Goal: Task Accomplishment & Management: Manage account settings

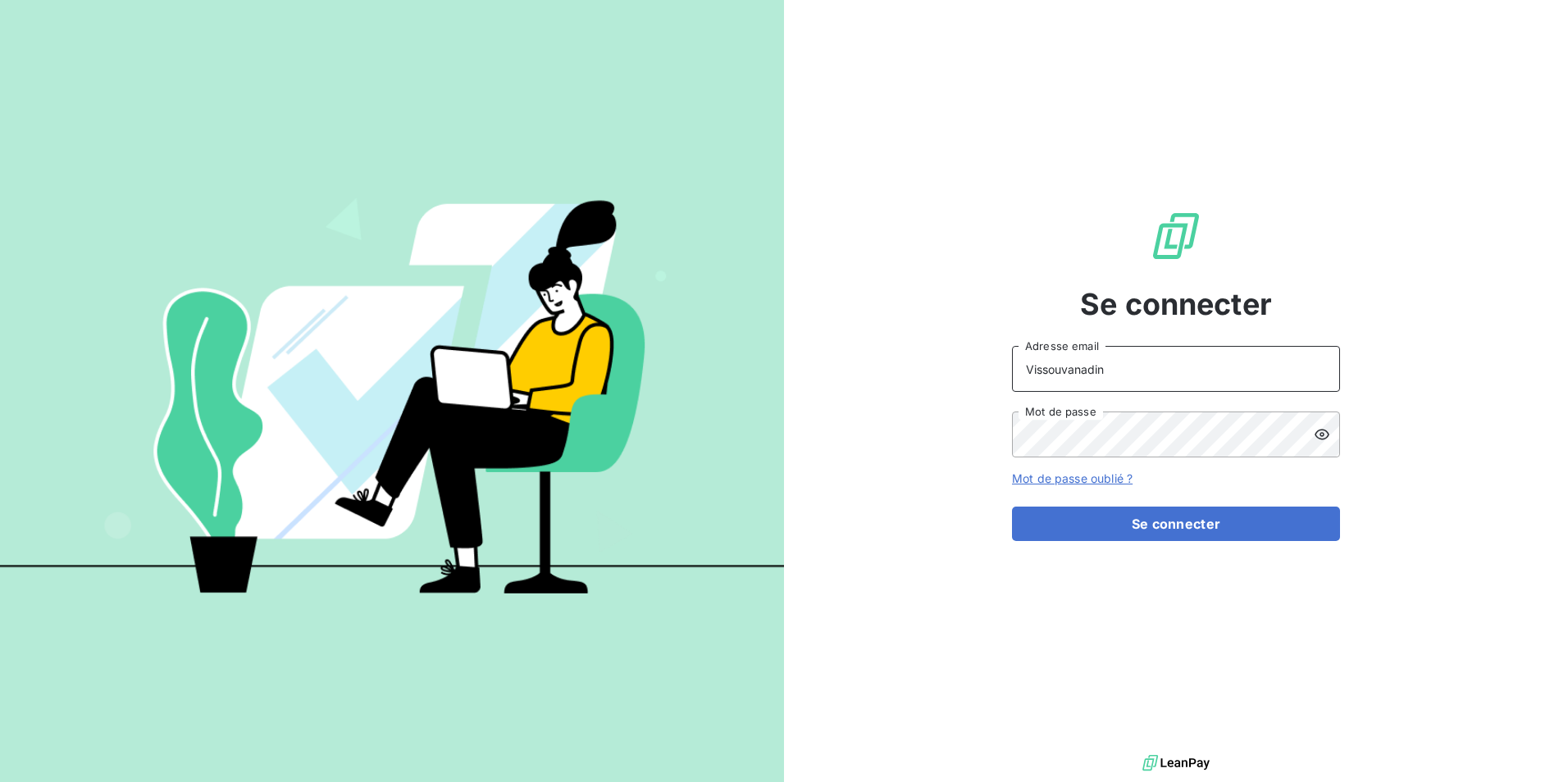
drag, startPoint x: 994, startPoint y: 372, endPoint x: 923, endPoint y: 372, distance: 71.0
click at [923, 372] on div "Se connecter Vissouvanadin Adresse email Mot de passe Mot de passe oublié ? Se …" at bounding box center [1176, 375] width 784 height 751
type input "kugen.vissouvanadin@orixamedia.com"
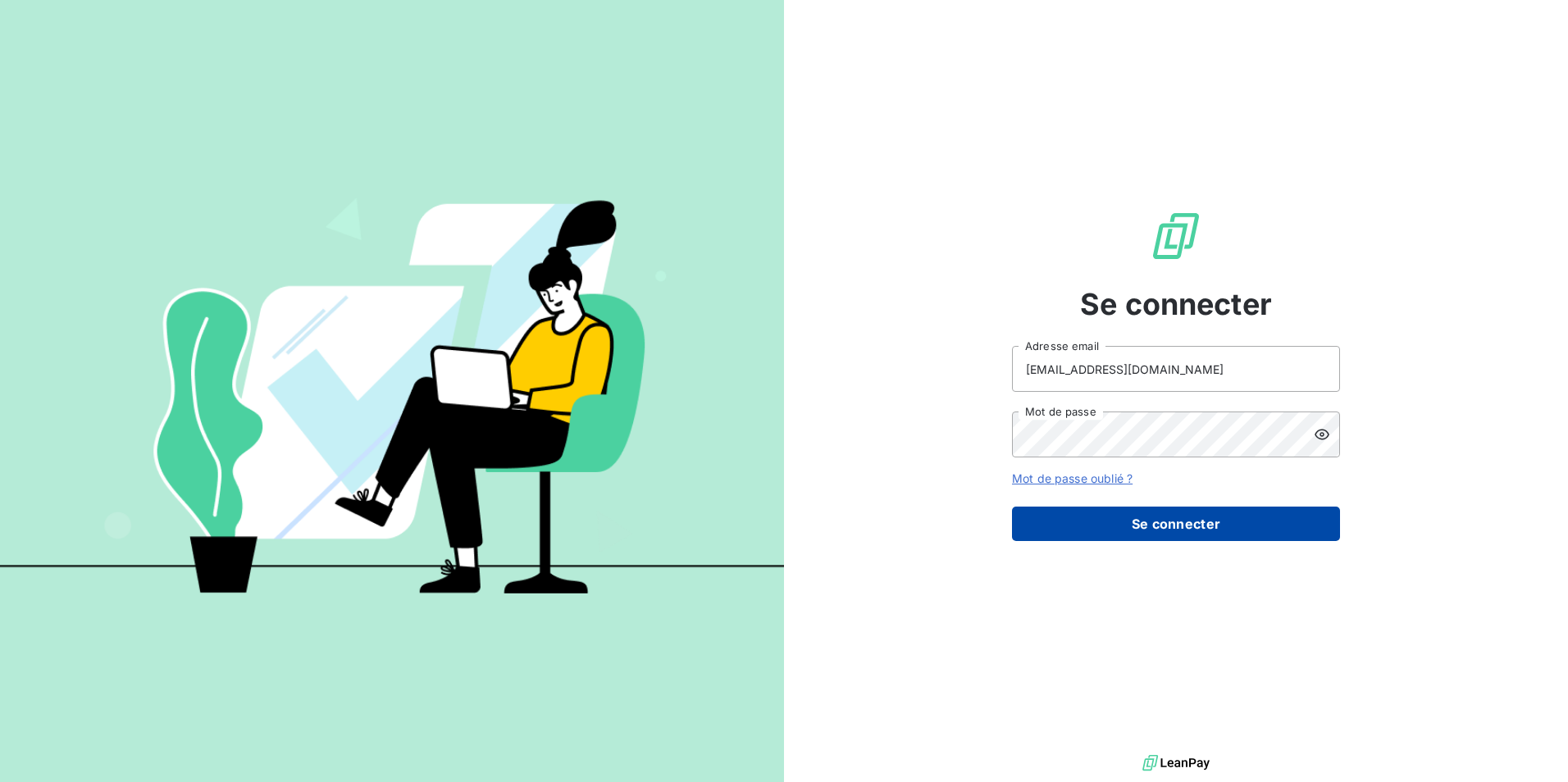
click at [1167, 535] on button "Se connecter" at bounding box center [1176, 524] width 328 height 35
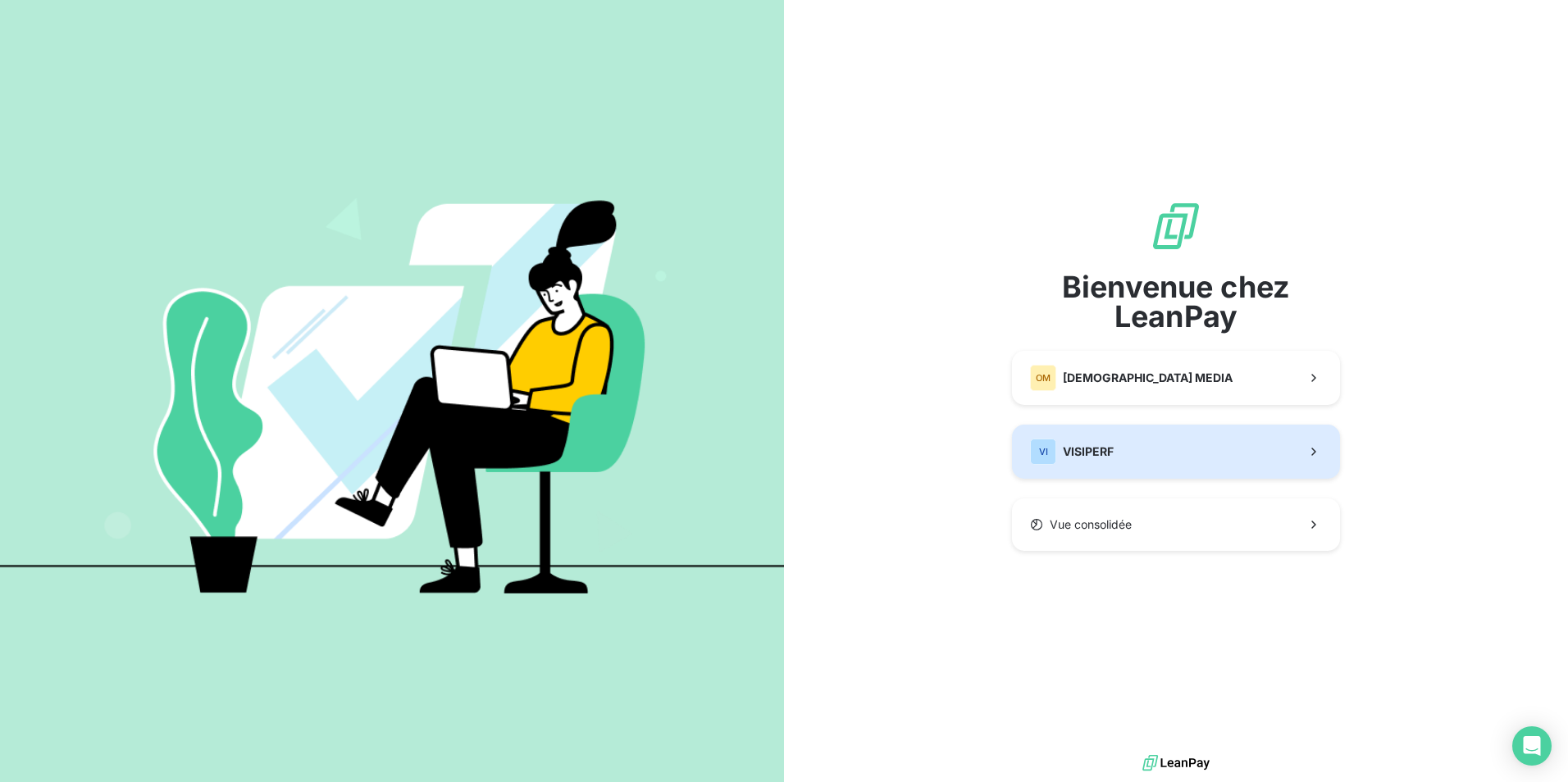
click at [1132, 441] on button "VI VISIPERF" at bounding box center [1176, 452] width 328 height 55
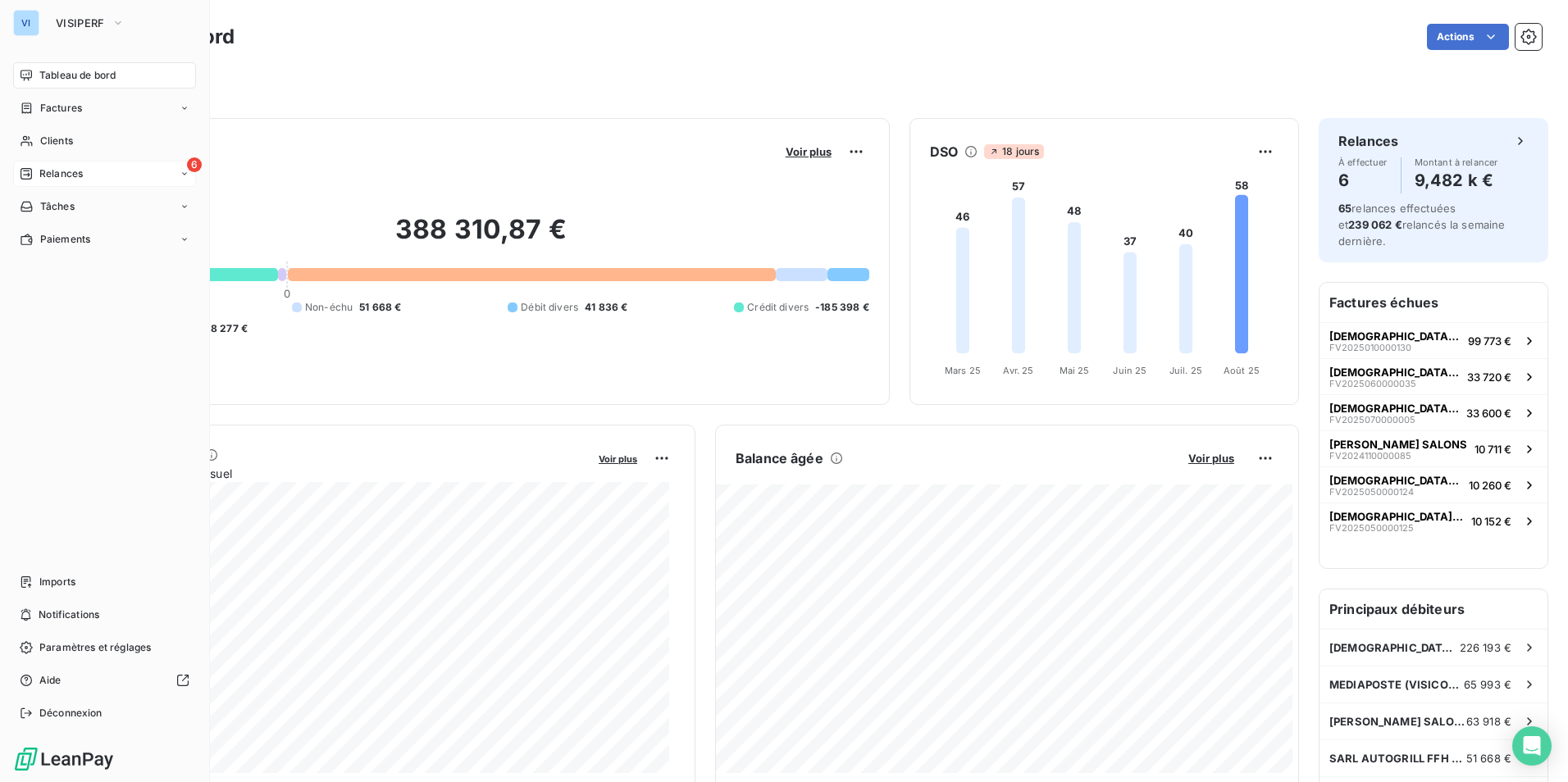
click at [79, 181] on div "6 Relances" at bounding box center [104, 174] width 183 height 26
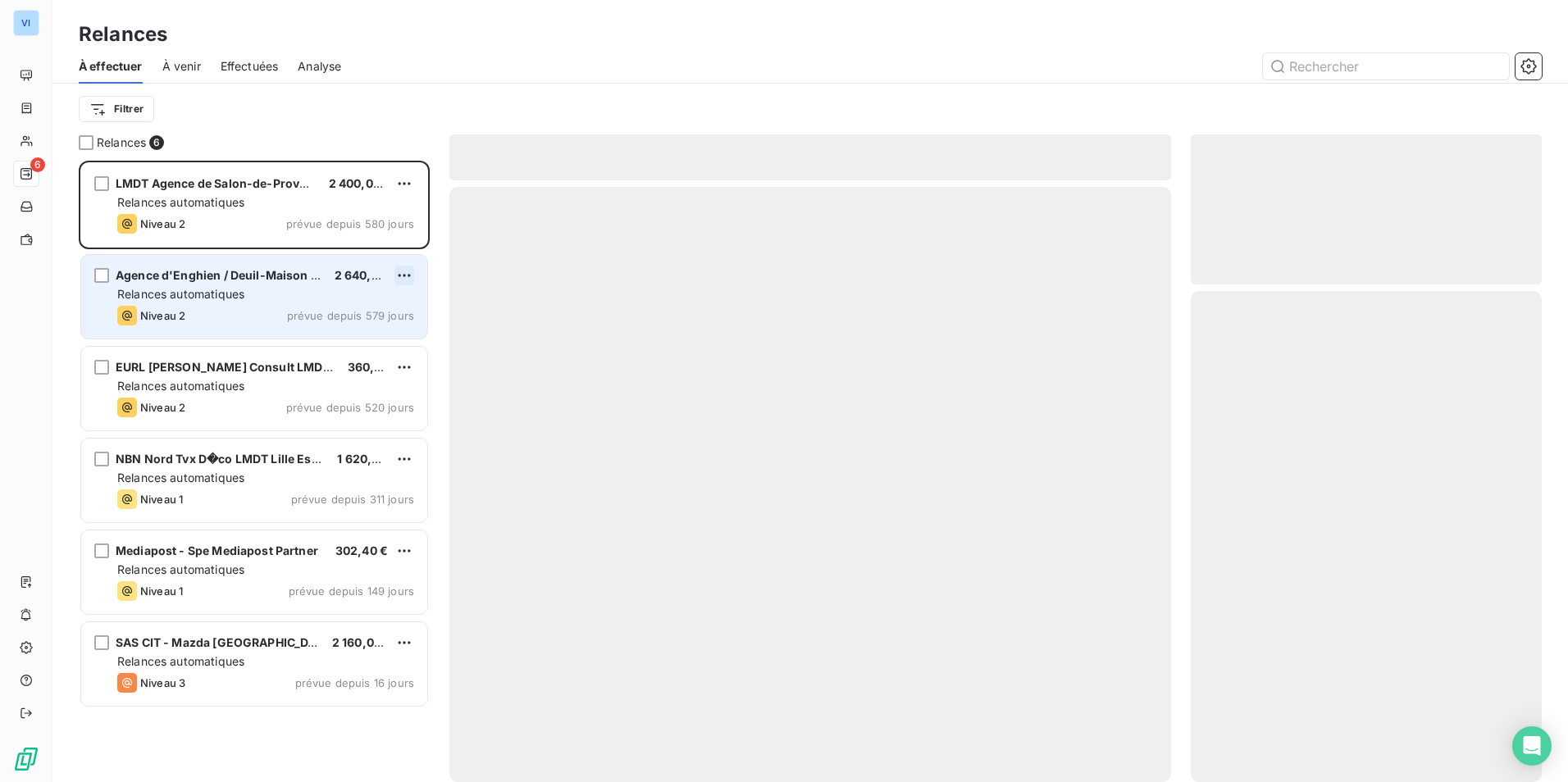
scroll to position [609, 339]
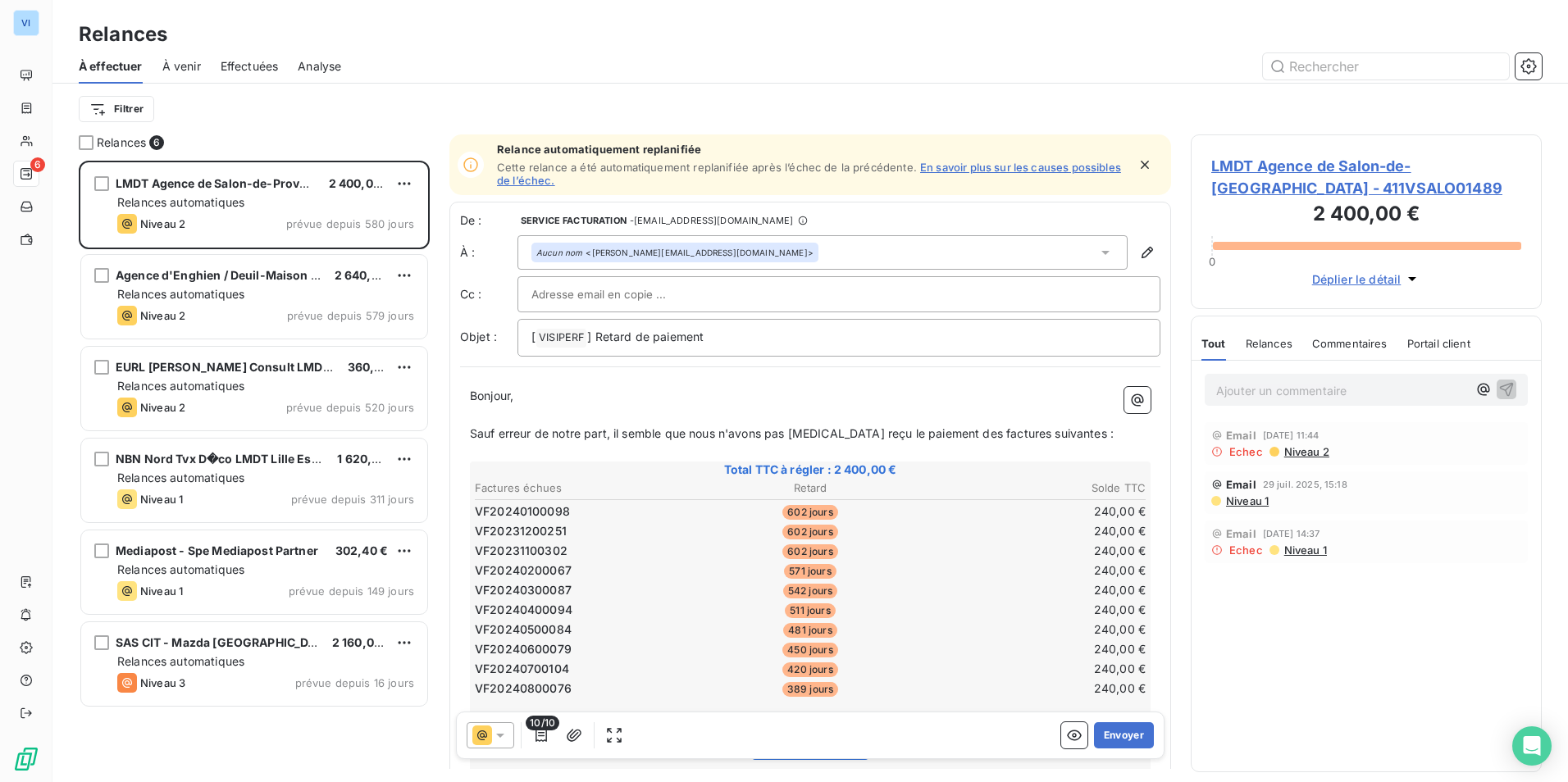
click at [179, 60] on span "À venir" at bounding box center [182, 66] width 39 height 17
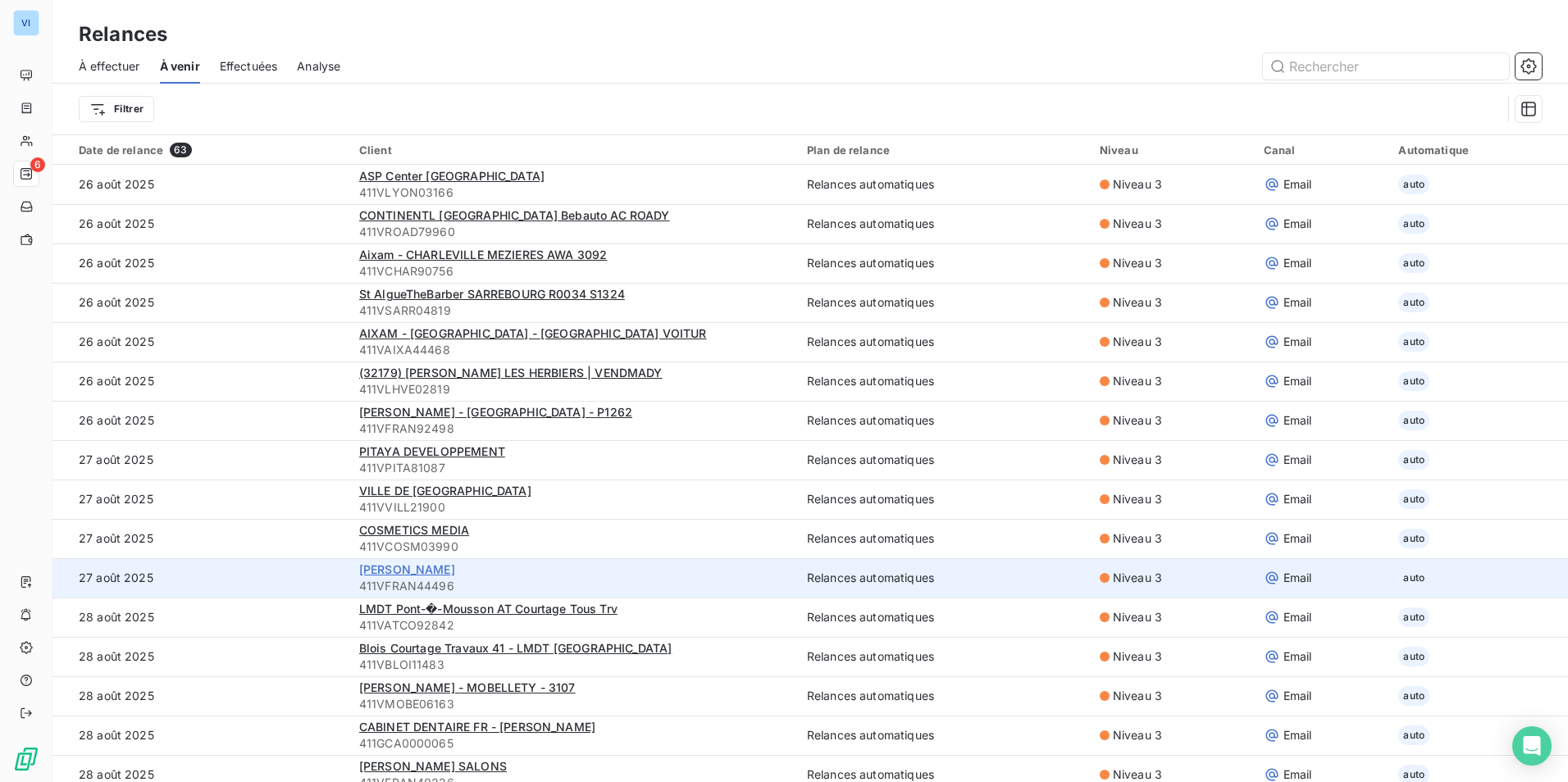
click at [440, 571] on span "[PERSON_NAME]" at bounding box center [407, 569] width 96 height 14
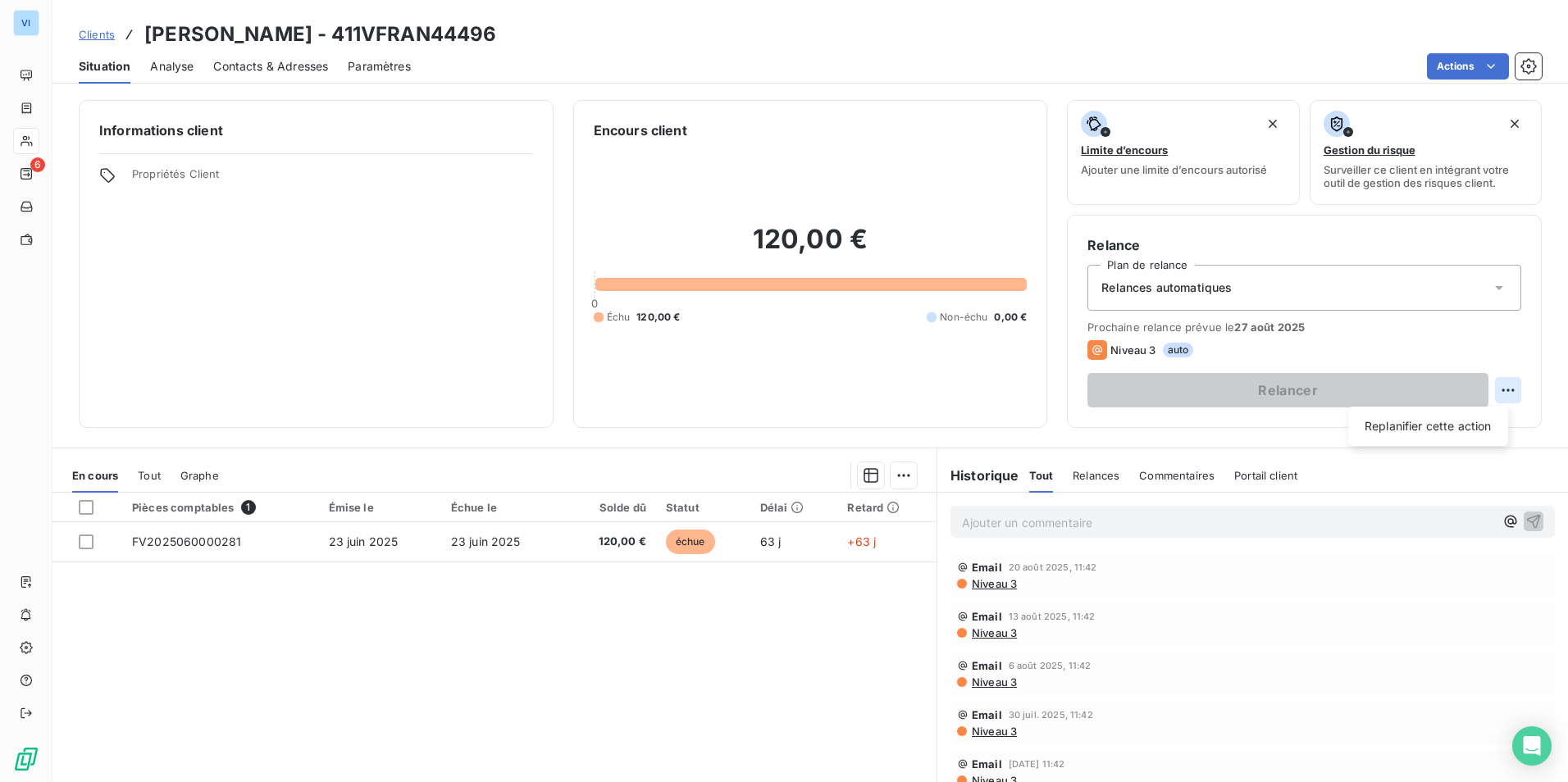
click at [1503, 385] on html "VI 6 Clients [PERSON_NAME] - 411VFRAN44496 Situation Analyse Contacts & Adresse…" at bounding box center [784, 391] width 1568 height 782
click at [1446, 430] on div "Replanifier cette action" at bounding box center [1428, 426] width 147 height 26
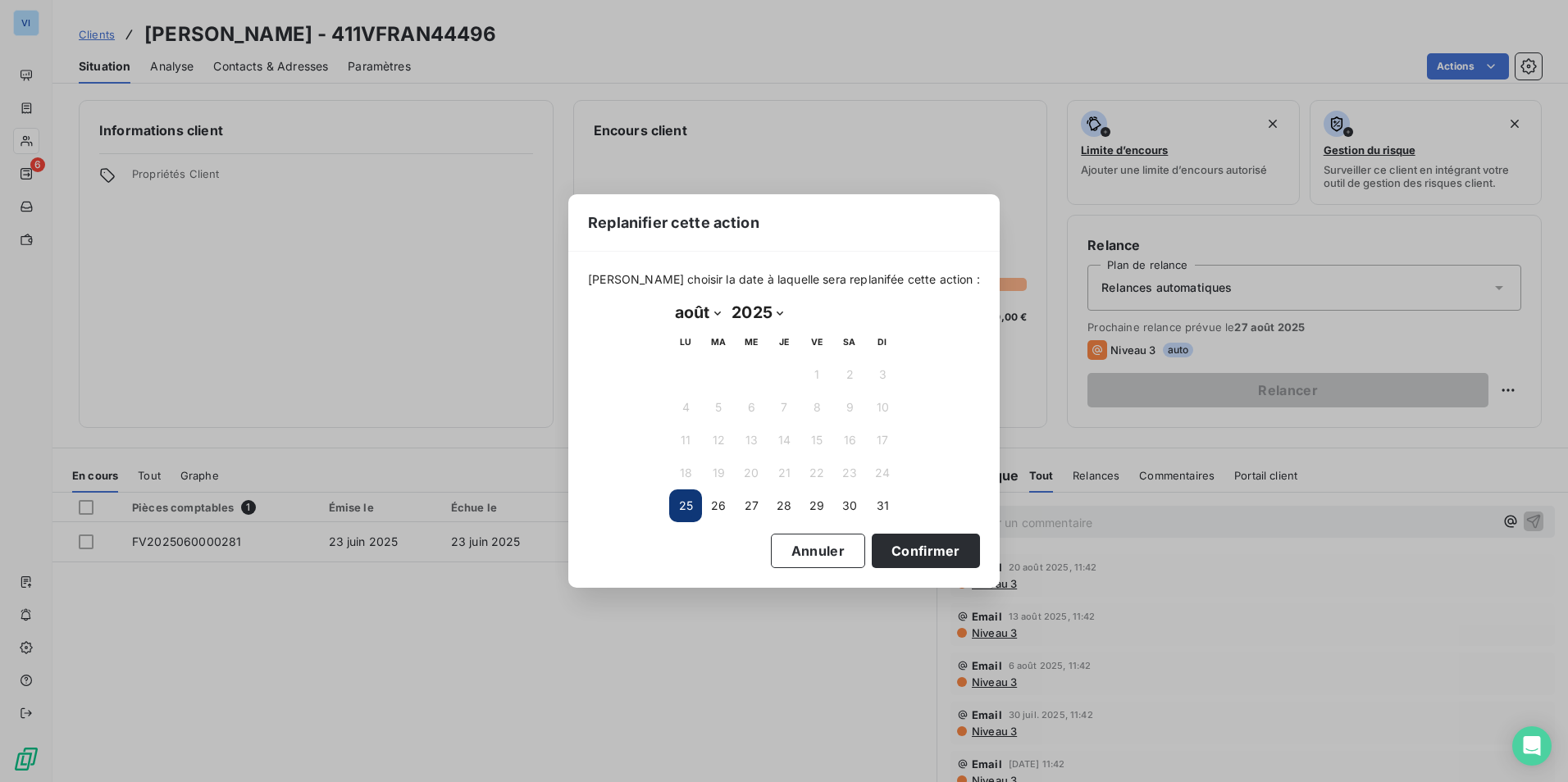
click at [693, 315] on select "janvier février mars avril mai juin juillet août septembre octobre novembre déc…" at bounding box center [697, 312] width 56 height 26
select select "8"
click at [669, 299] on select "janvier février mars avril mai juin juillet août septembre octobre novembre déc…" at bounding box center [697, 312] width 56 height 26
click at [751, 481] on button "24" at bounding box center [751, 473] width 33 height 33
click at [903, 547] on button "Confirmer" at bounding box center [925, 551] width 108 height 35
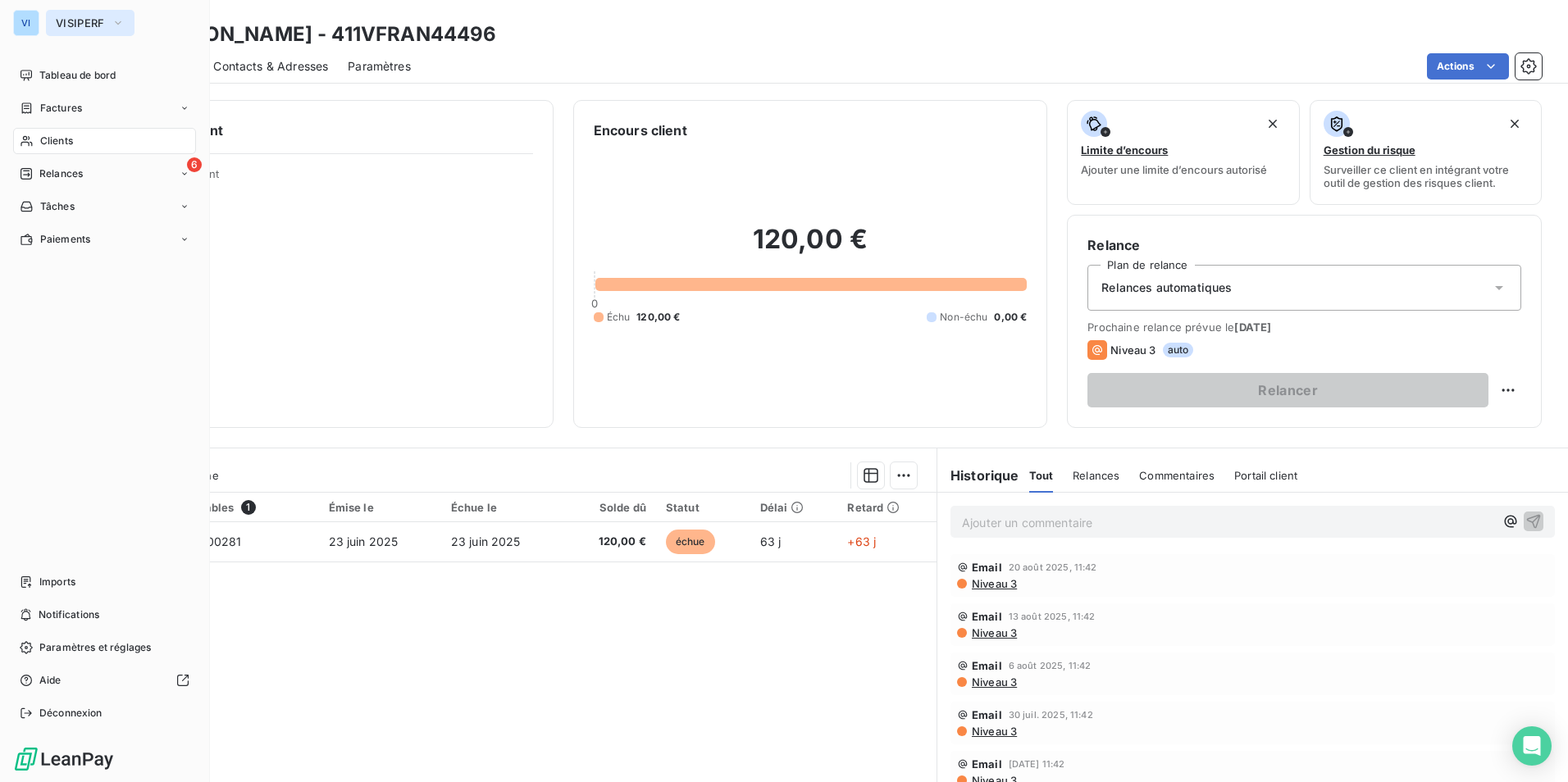
click at [84, 26] on span "VISIPERF" at bounding box center [80, 23] width 50 height 13
click at [64, 76] on span "Tableau de bord" at bounding box center [78, 75] width 76 height 15
